Goal: Check status: Check status

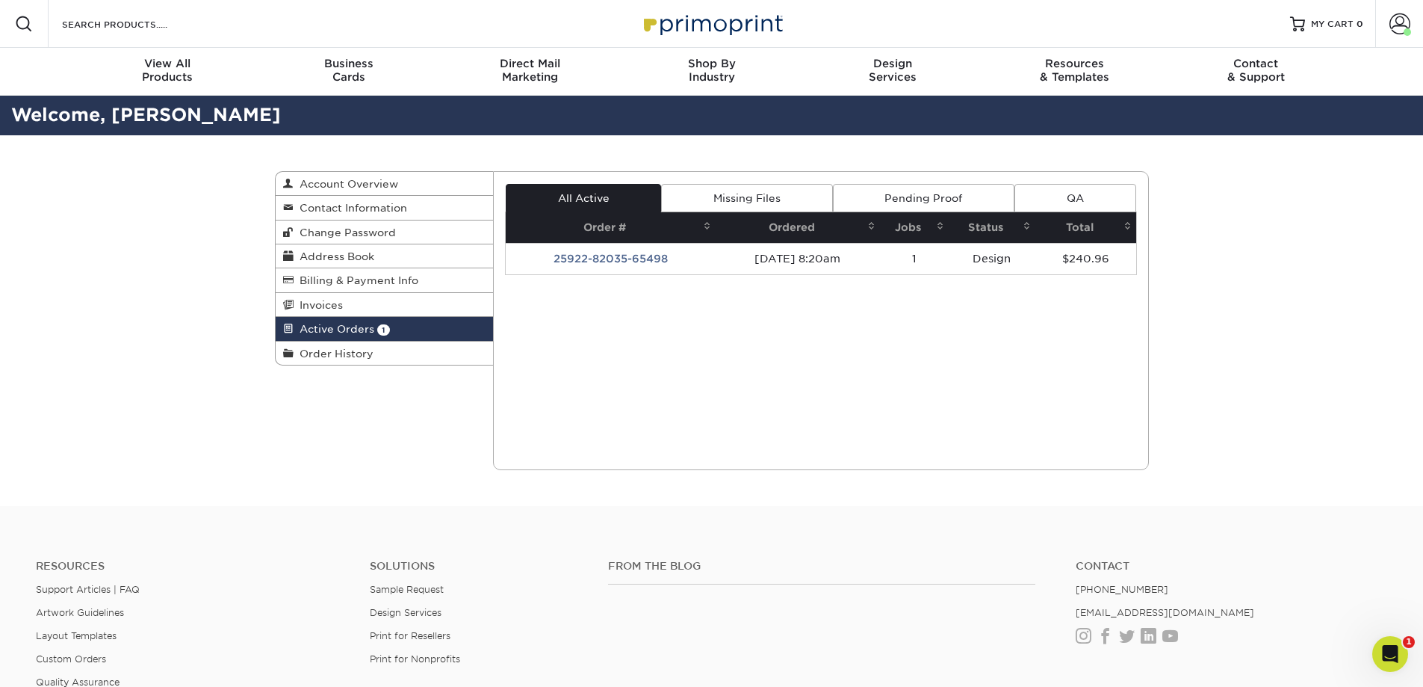
click at [1392, 24] on span at bounding box center [1400, 23] width 21 height 21
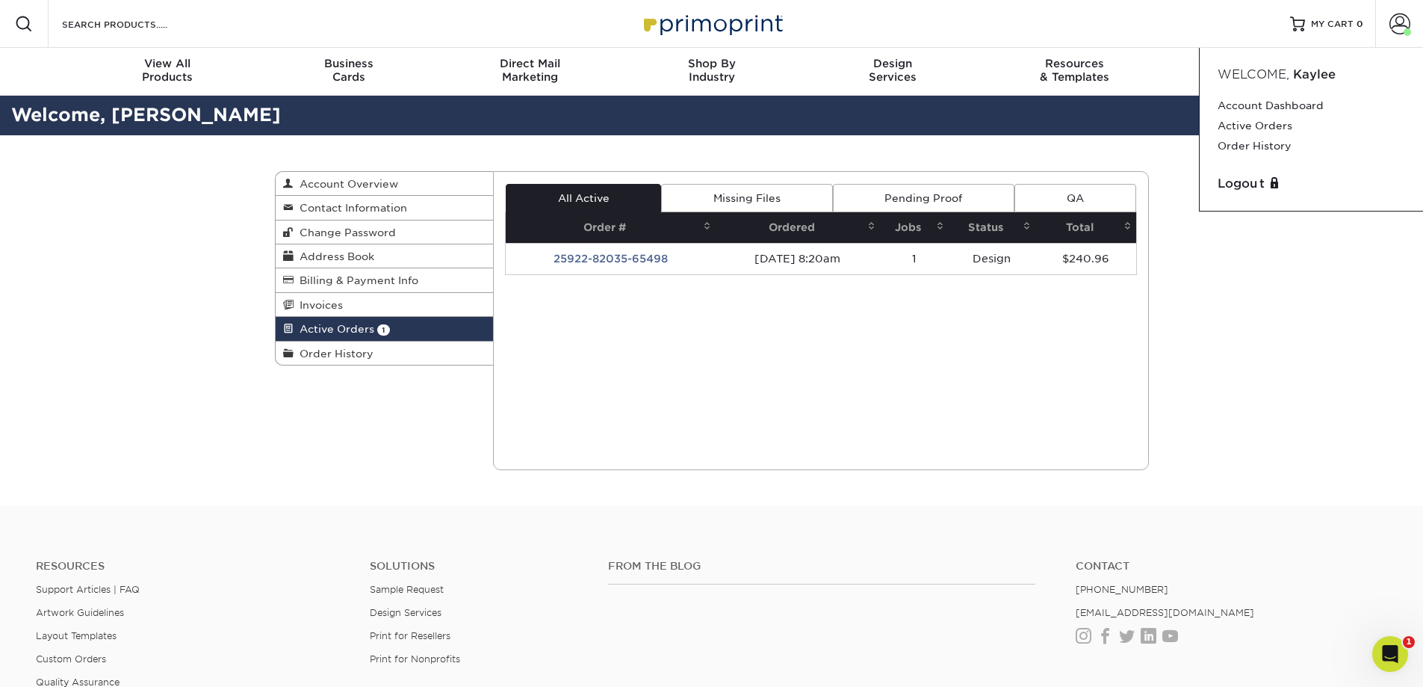
click at [1271, 187] on span at bounding box center [1277, 182] width 12 height 12
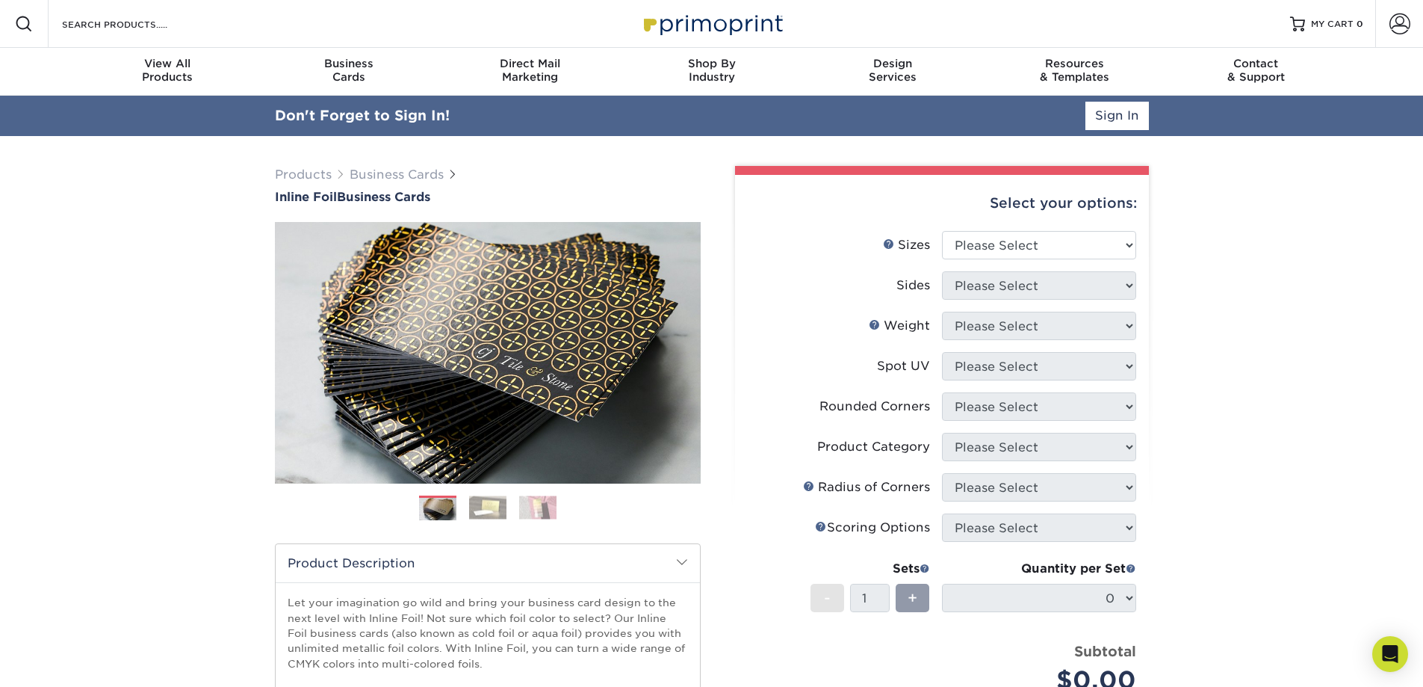
type input "kdufour@ajletizio.com"
click at [1382, 30] on link "Account" at bounding box center [1399, 24] width 48 height 48
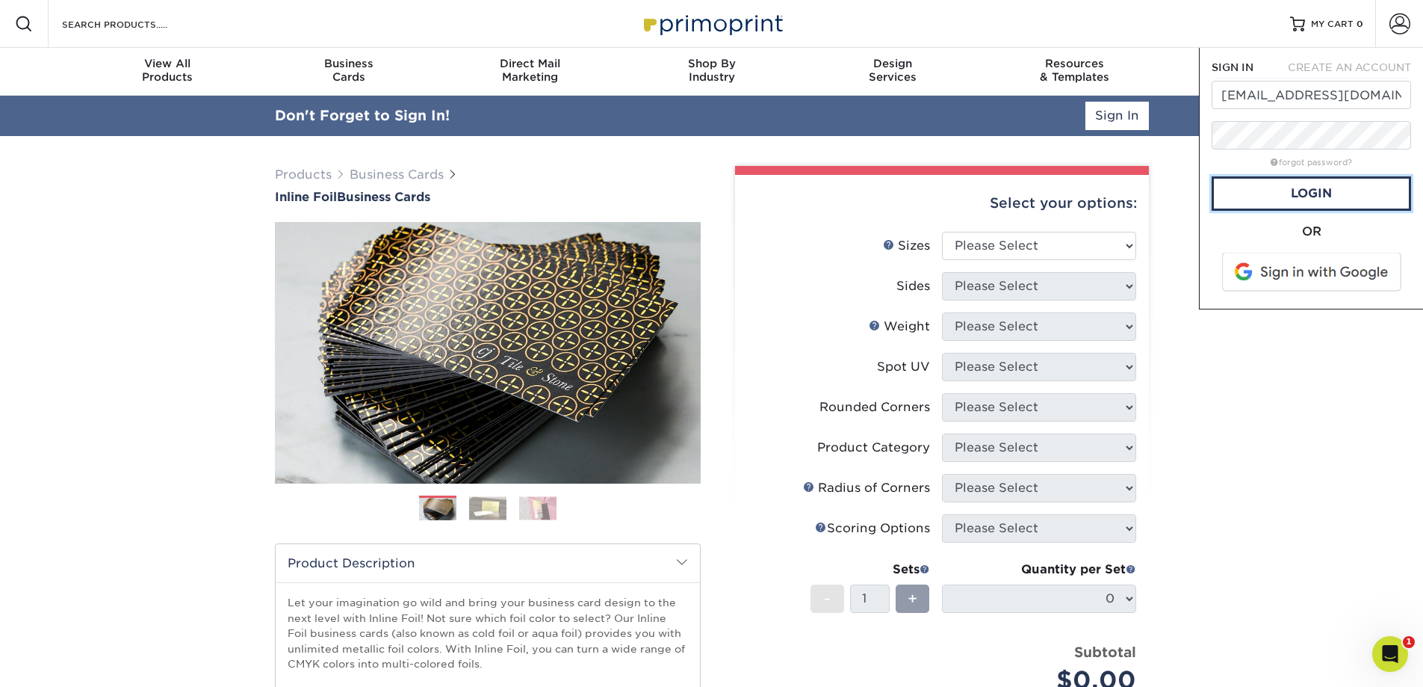
click at [1339, 180] on link "Login" at bounding box center [1311, 193] width 199 height 34
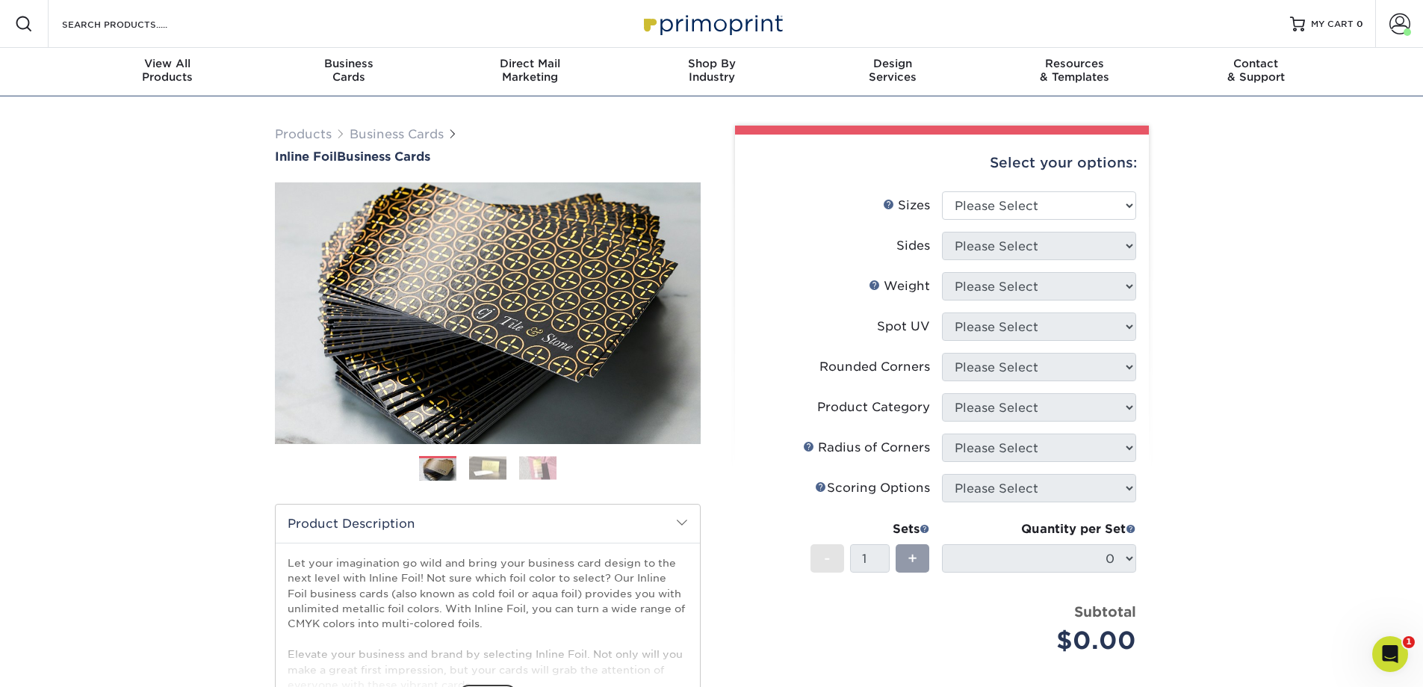
click at [1400, 27] on span at bounding box center [1400, 23] width 21 height 21
click at [1289, 122] on link "Active Orders" at bounding box center [1312, 126] width 188 height 20
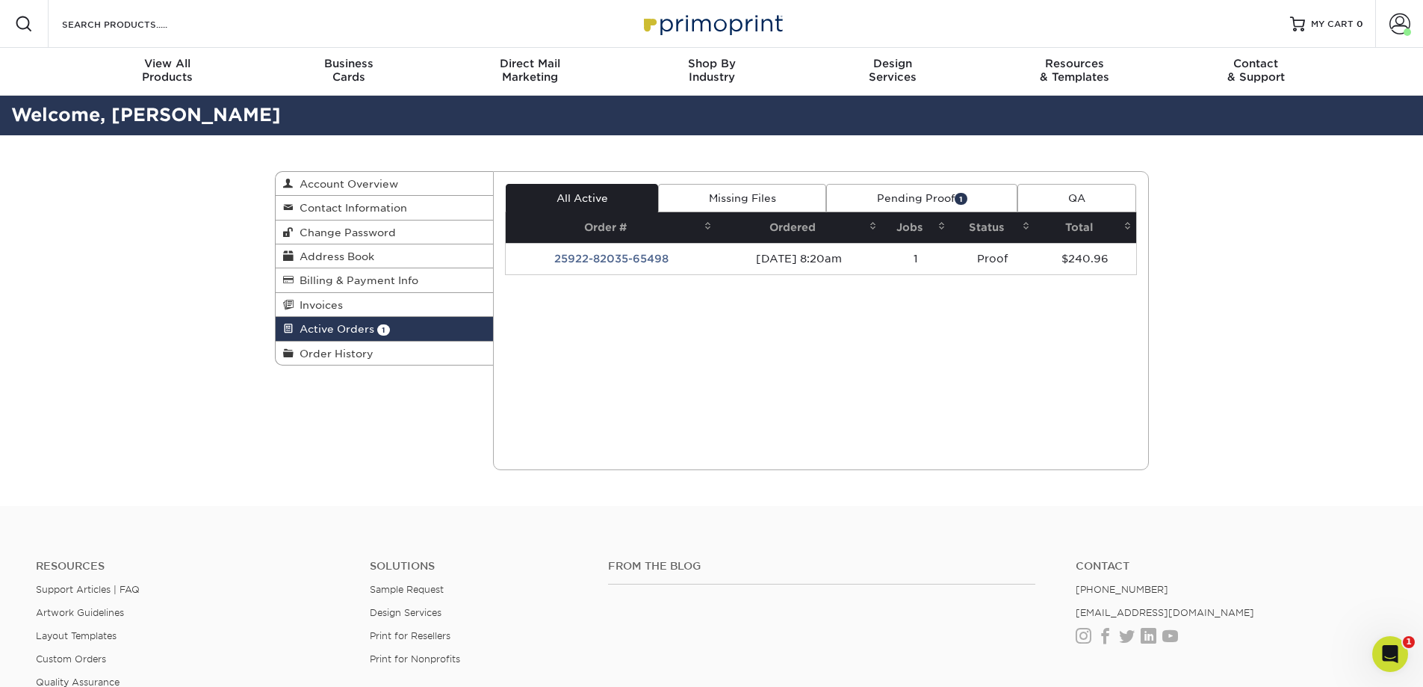
click at [914, 199] on link "Pending Proof 1" at bounding box center [921, 198] width 191 height 28
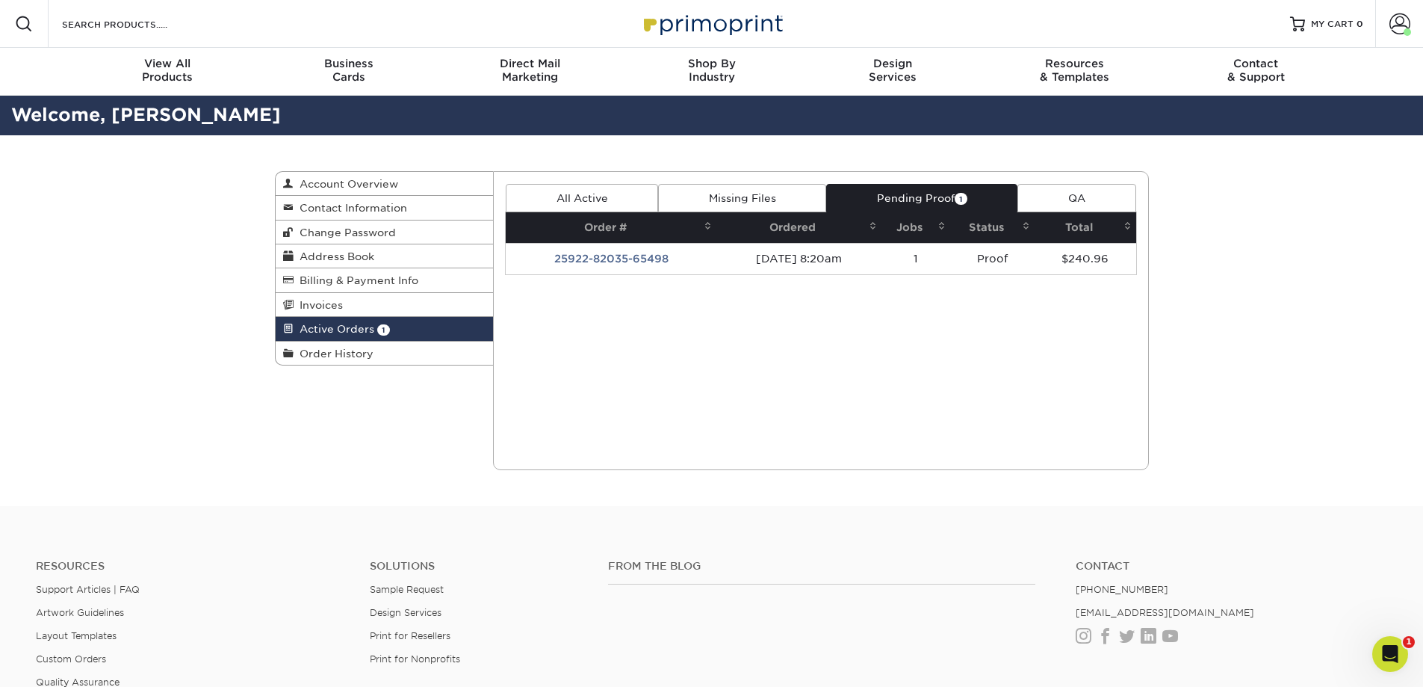
click at [777, 259] on td "09/22/2025 8:20am" at bounding box center [798, 258] width 164 height 31
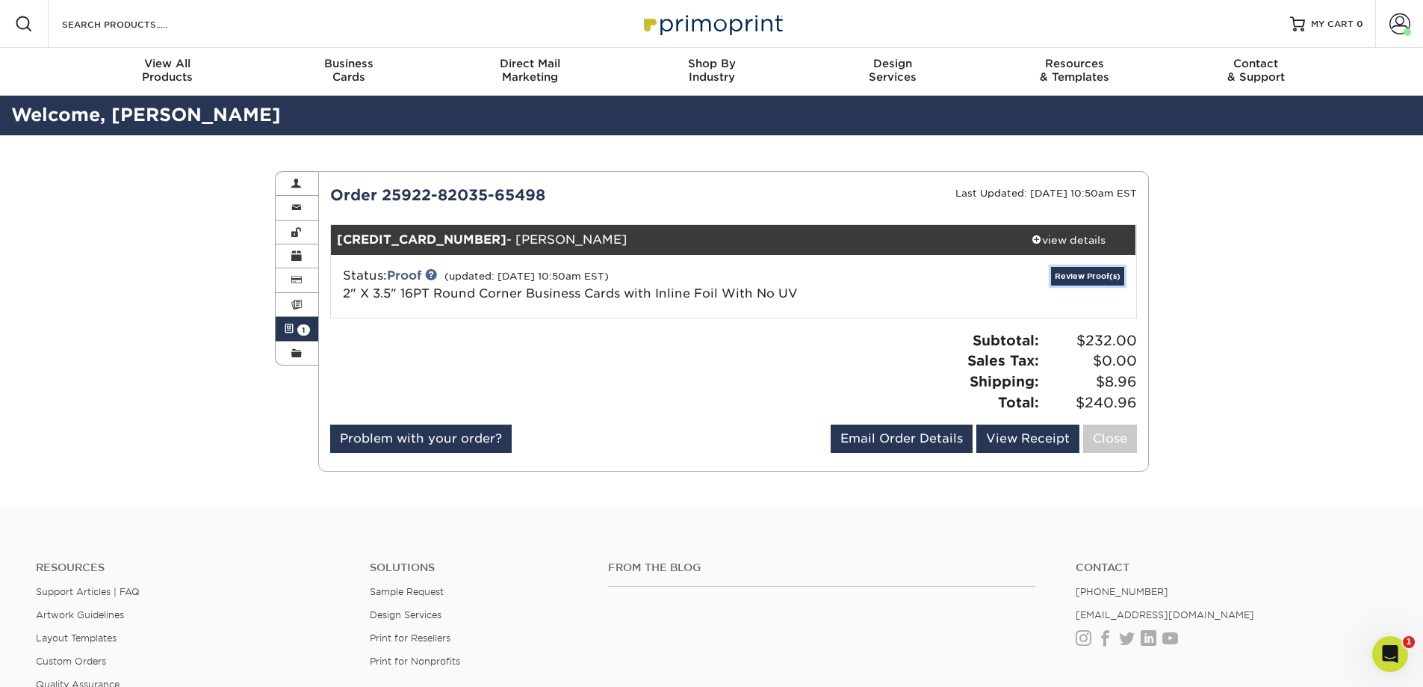
click at [1122, 270] on link "Review Proof(s)" at bounding box center [1087, 276] width 73 height 19
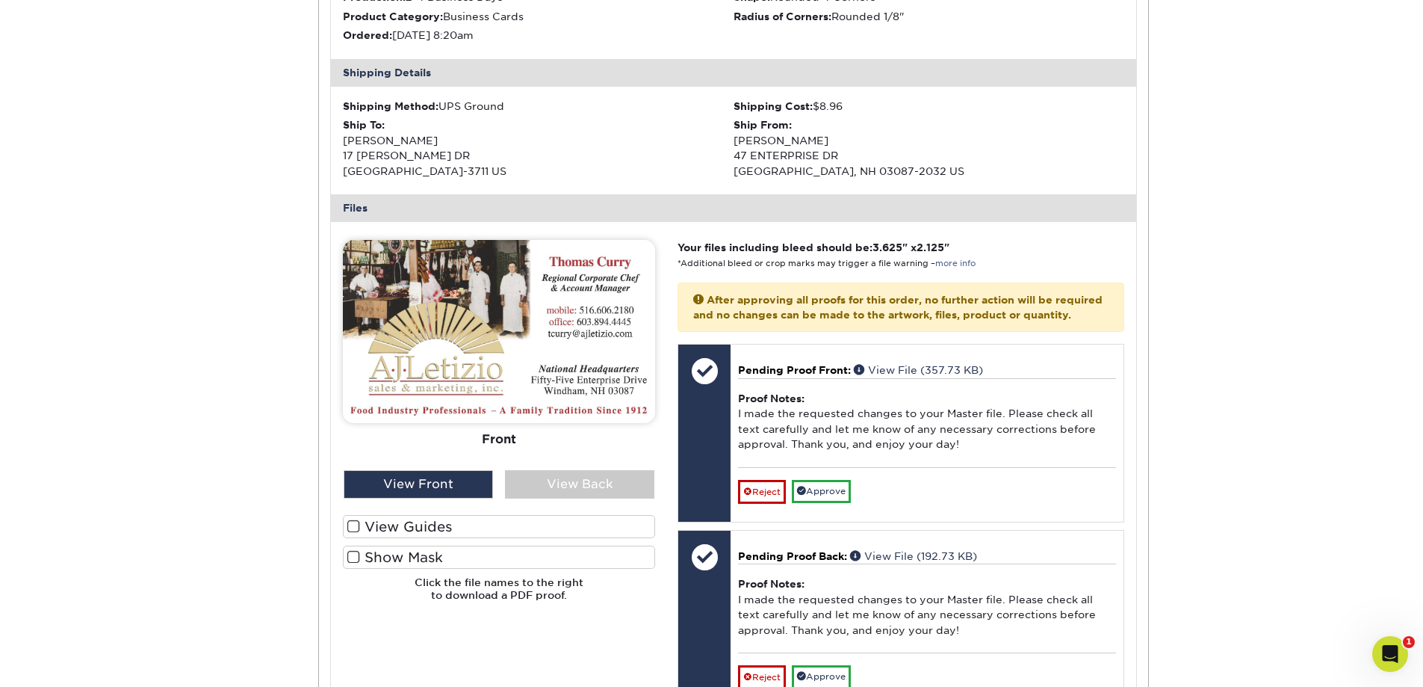
scroll to position [448, 0]
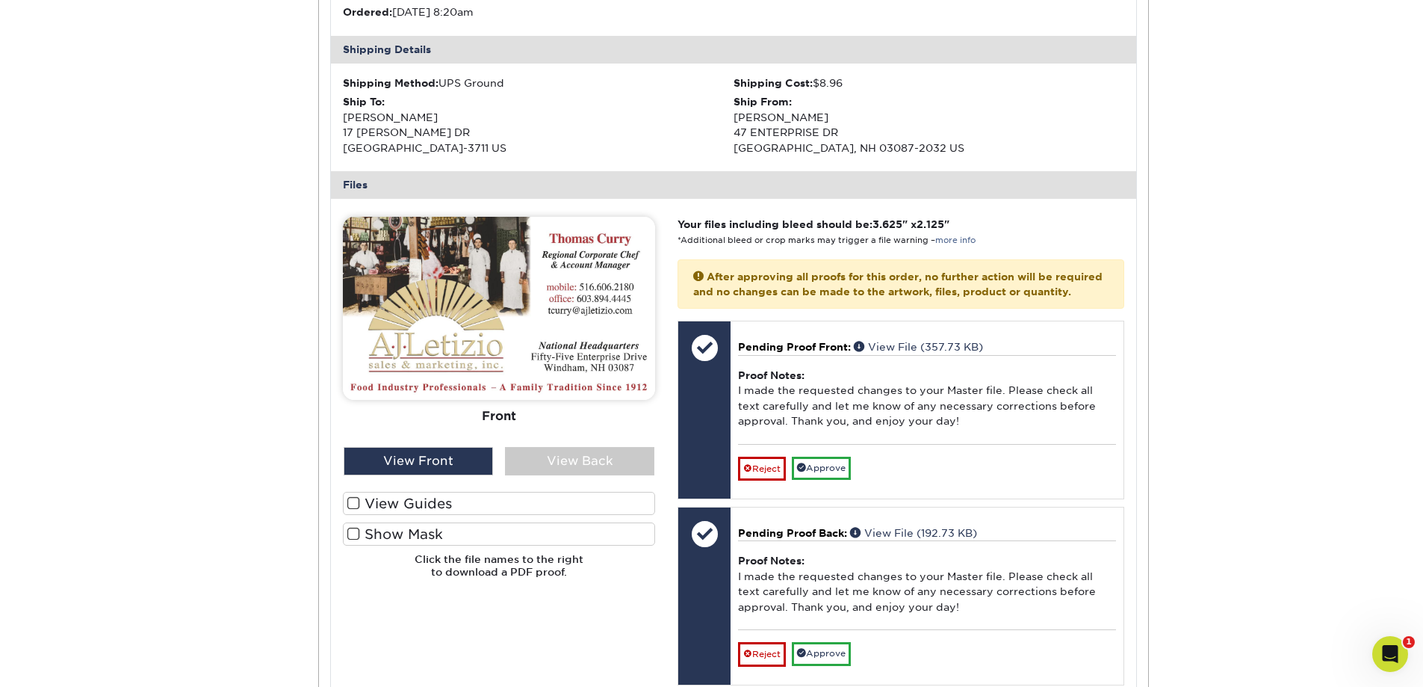
click at [583, 450] on div "View Back" at bounding box center [579, 461] width 149 height 28
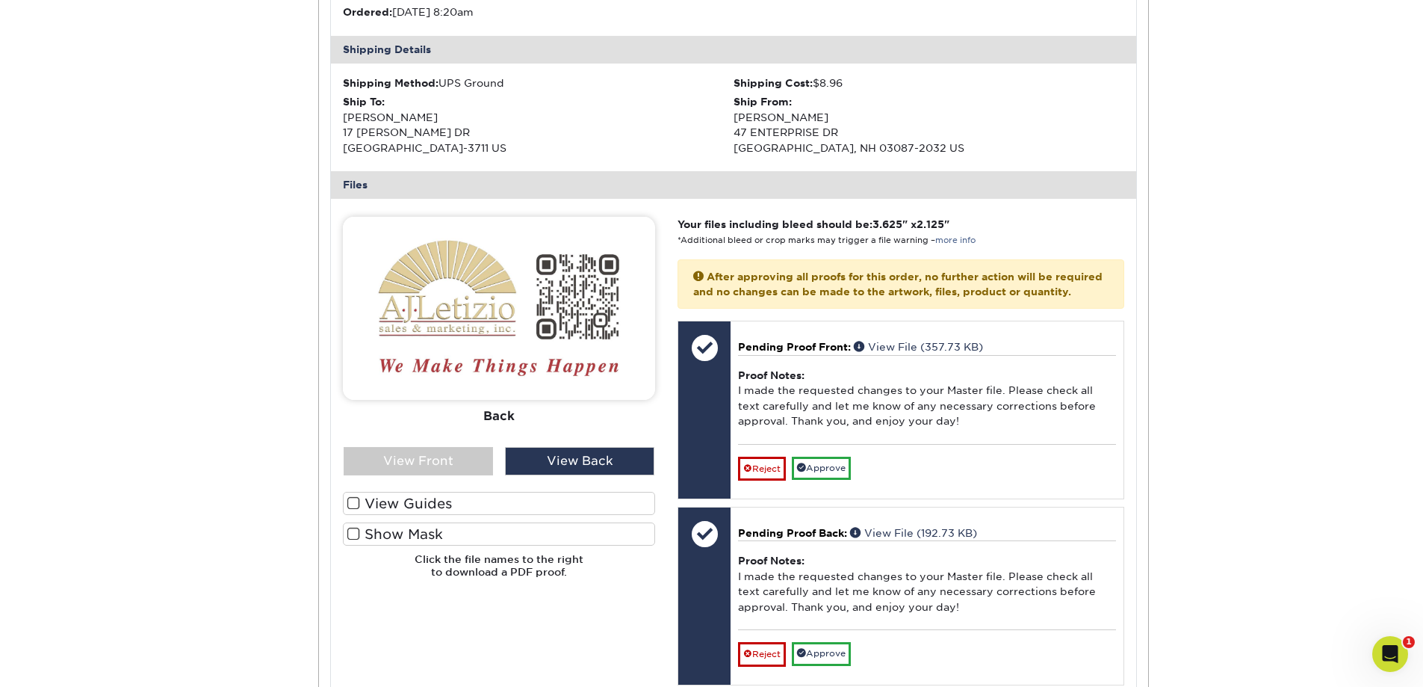
click at [417, 453] on div "View Front" at bounding box center [418, 461] width 149 height 28
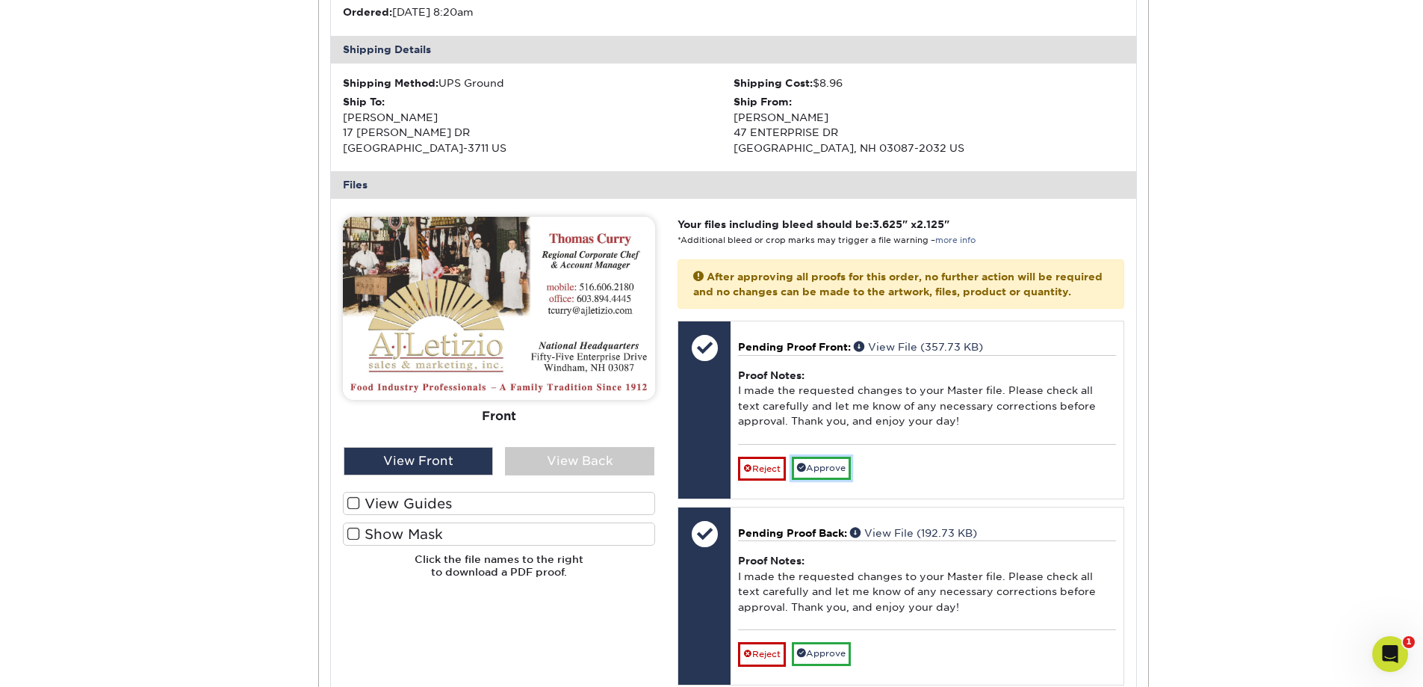
click at [826, 477] on link "Approve" at bounding box center [821, 467] width 59 height 23
click at [815, 664] on link "Approve" at bounding box center [821, 652] width 59 height 23
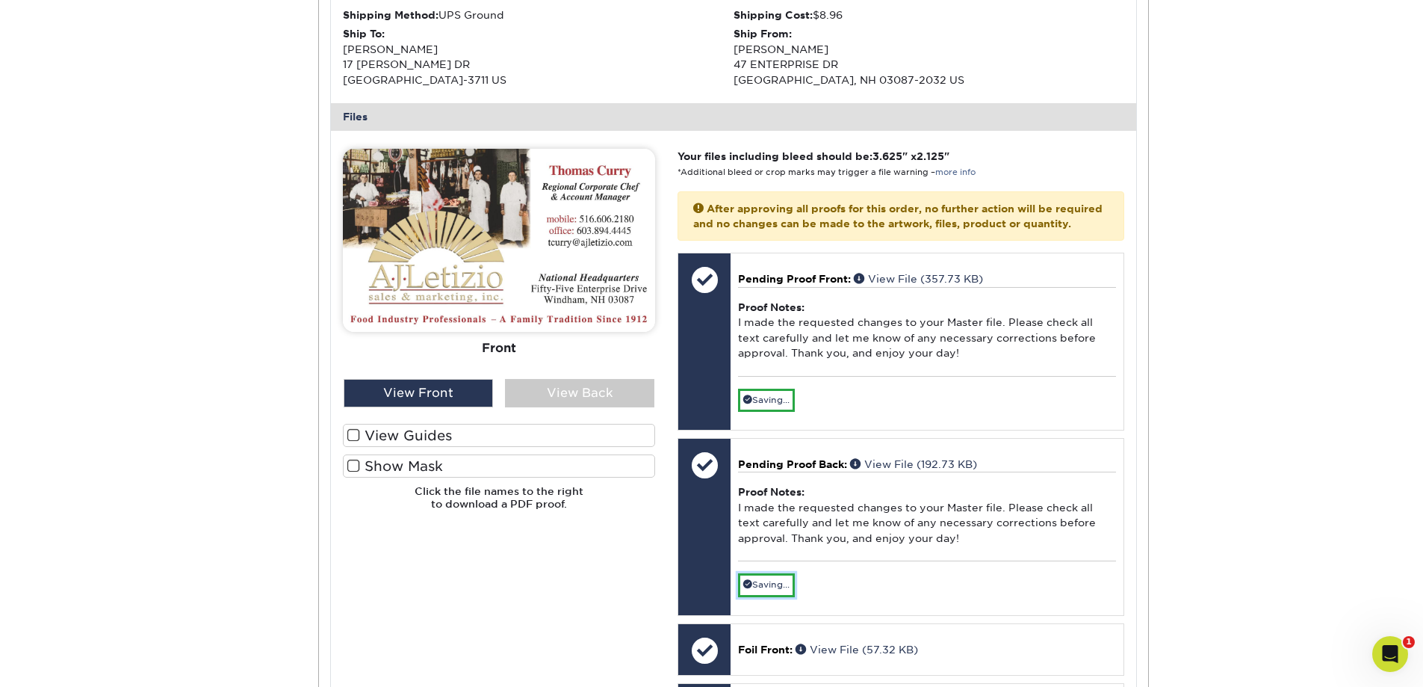
scroll to position [747, 0]
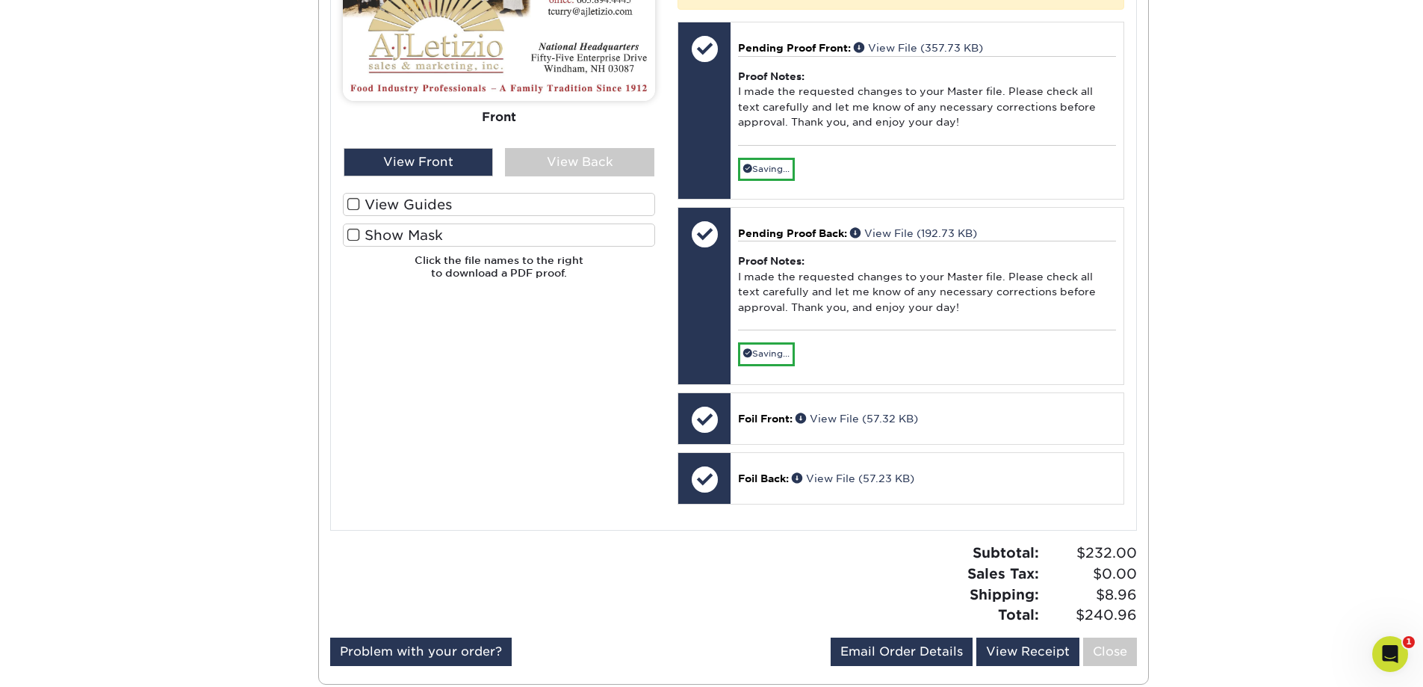
click at [697, 430] on div at bounding box center [704, 419] width 52 height 52
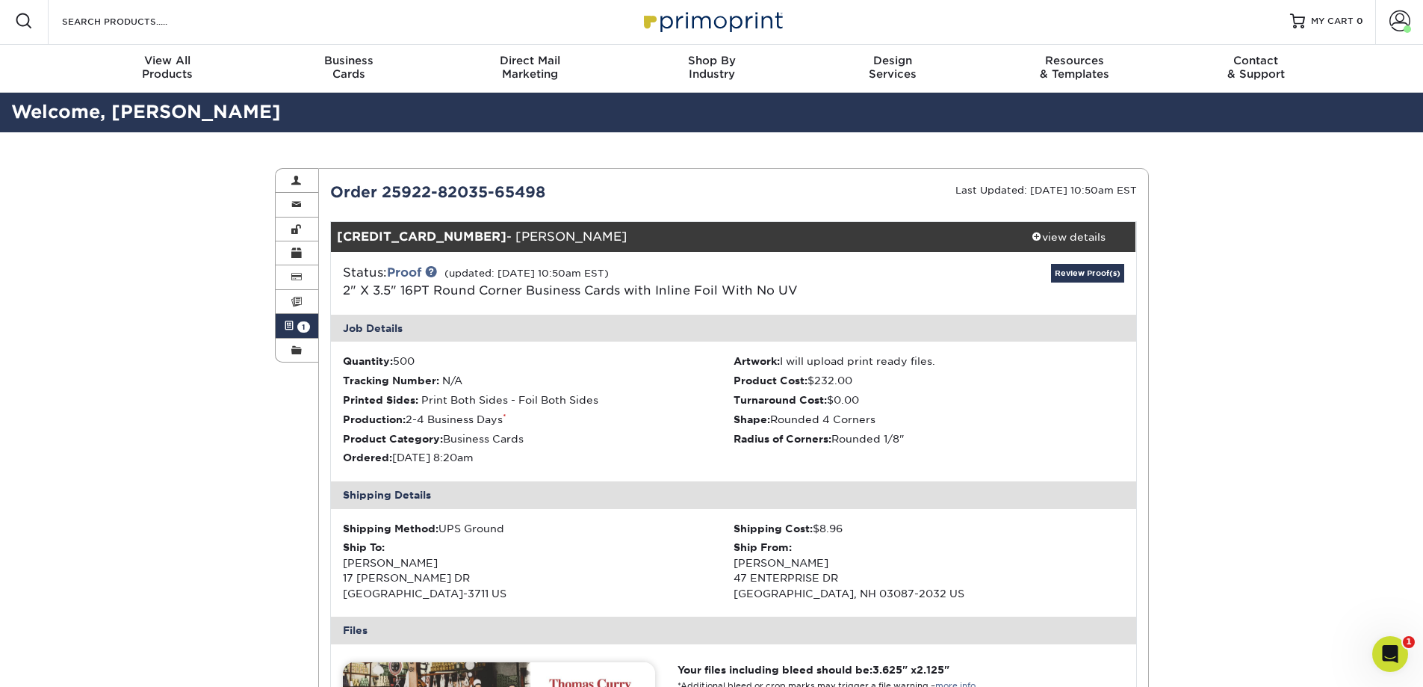
scroll to position [0, 0]
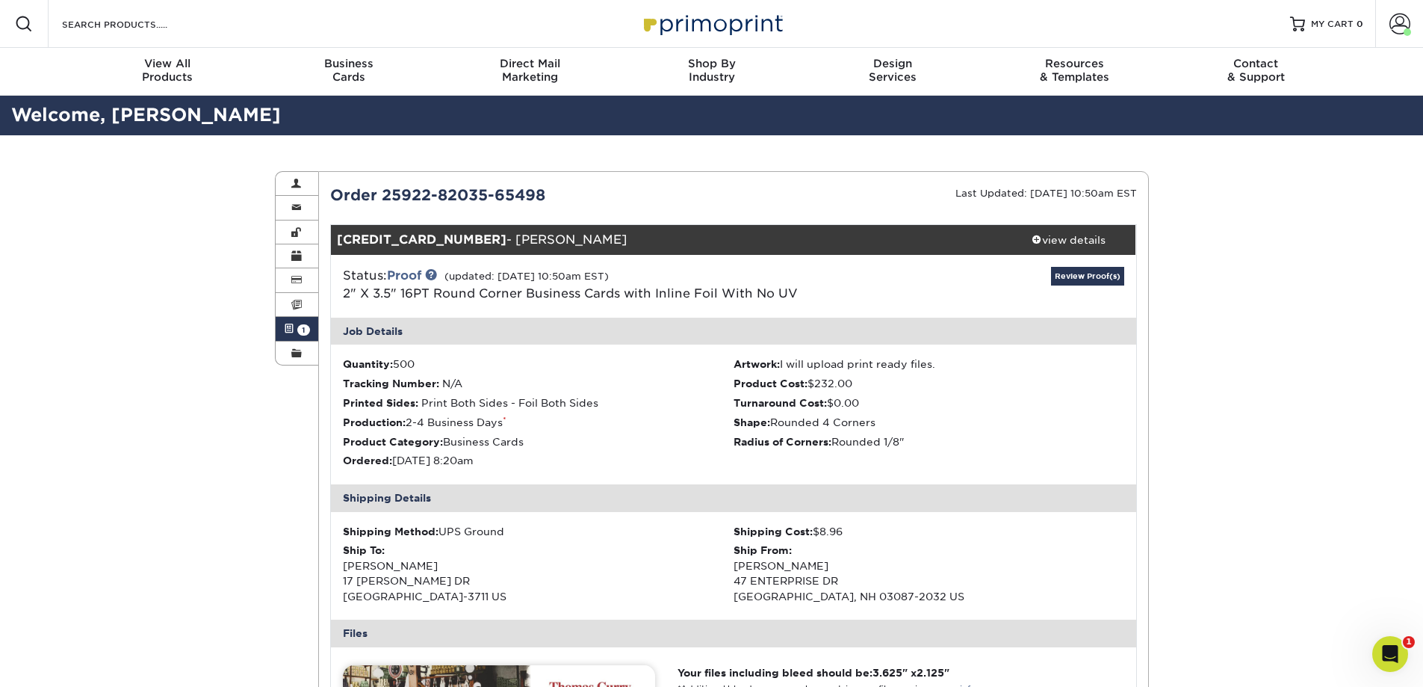
click at [303, 324] on span "1" at bounding box center [303, 329] width 13 height 11
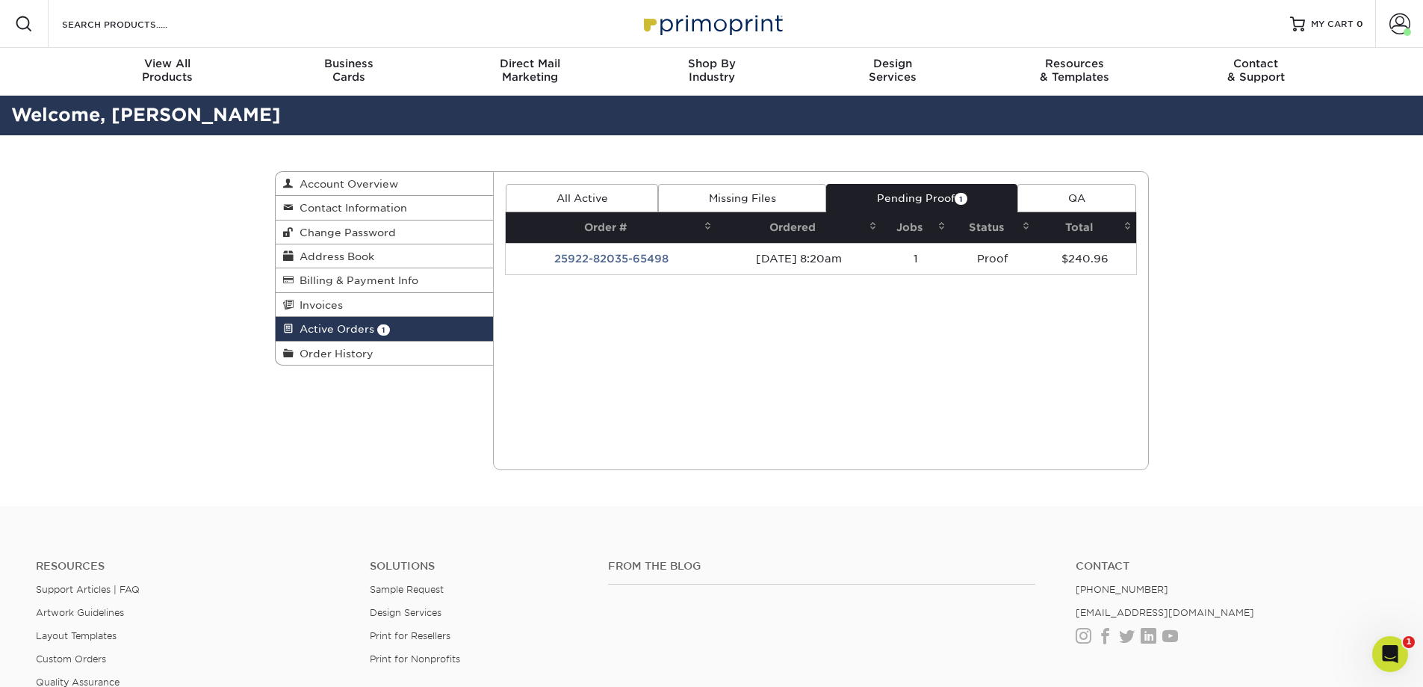
click at [1410, 16] on span at bounding box center [1400, 23] width 21 height 21
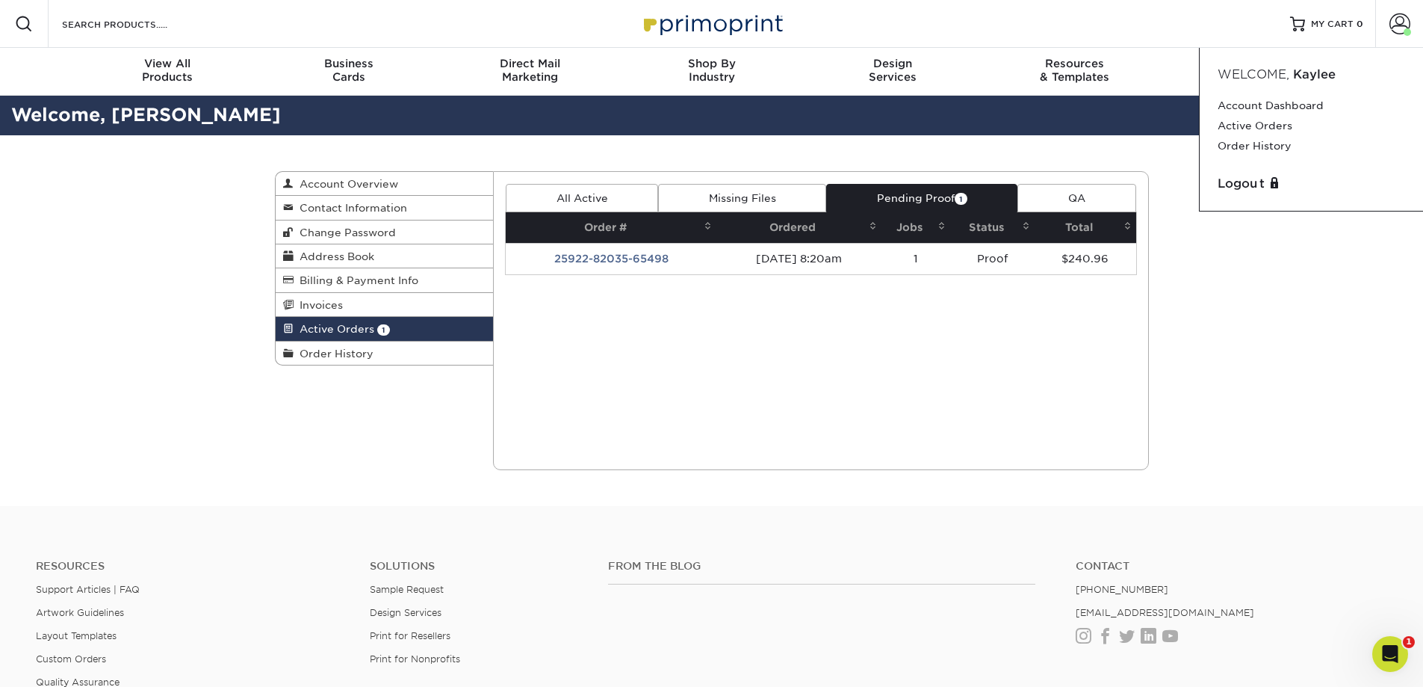
click at [1307, 182] on link "Logout" at bounding box center [1312, 184] width 188 height 18
